Goal: Information Seeking & Learning: Learn about a topic

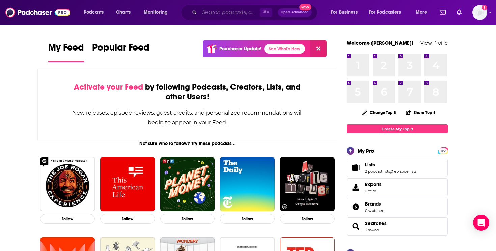
click at [214, 17] on input "Search podcasts, credits, & more..." at bounding box center [229, 12] width 60 height 11
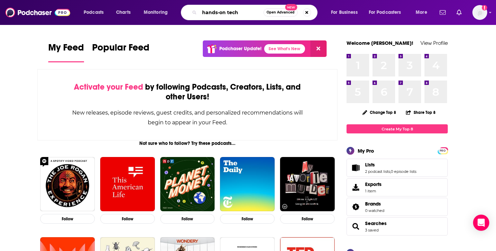
type input "hands-on tech"
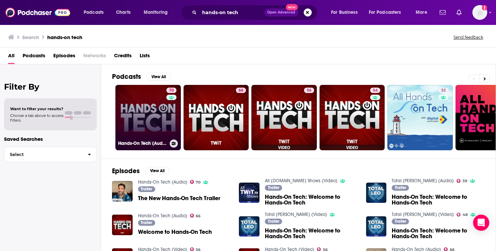
click at [147, 119] on link "70 Hands-On Tech (Audio)" at bounding box center [147, 117] width 65 height 65
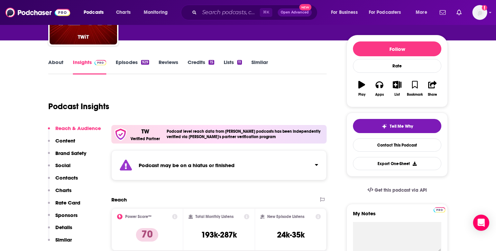
scroll to position [26, 0]
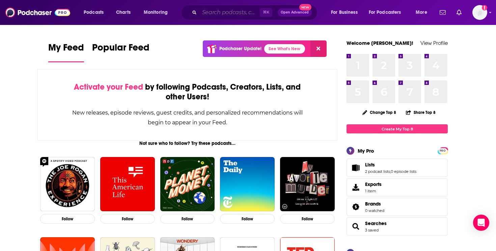
click at [233, 13] on input "Search podcasts, credits, & more..." at bounding box center [229, 12] width 60 height 11
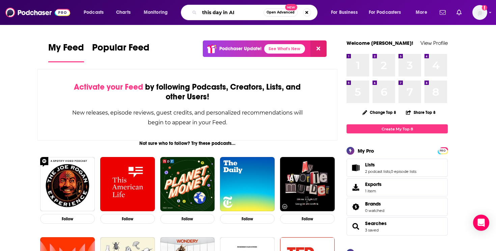
type input "this day in AI"
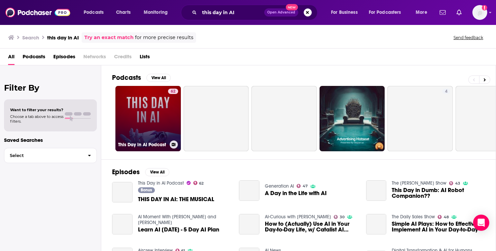
click at [157, 112] on link "62 This Day in AI Podcast" at bounding box center [147, 118] width 65 height 65
